Goal: Information Seeking & Learning: Learn about a topic

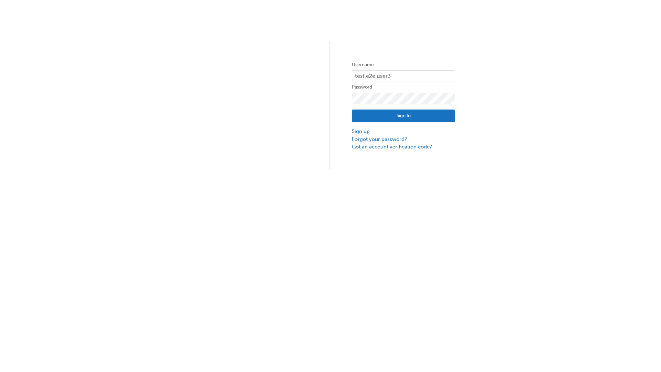
type input "test.e2e.user31"
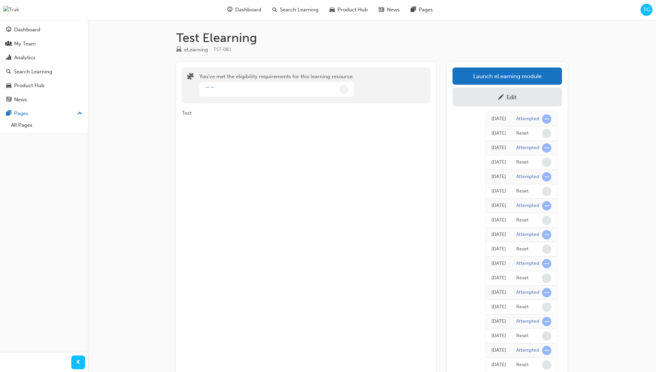
scroll to position [61, 0]
